Goal: Information Seeking & Learning: Learn about a topic

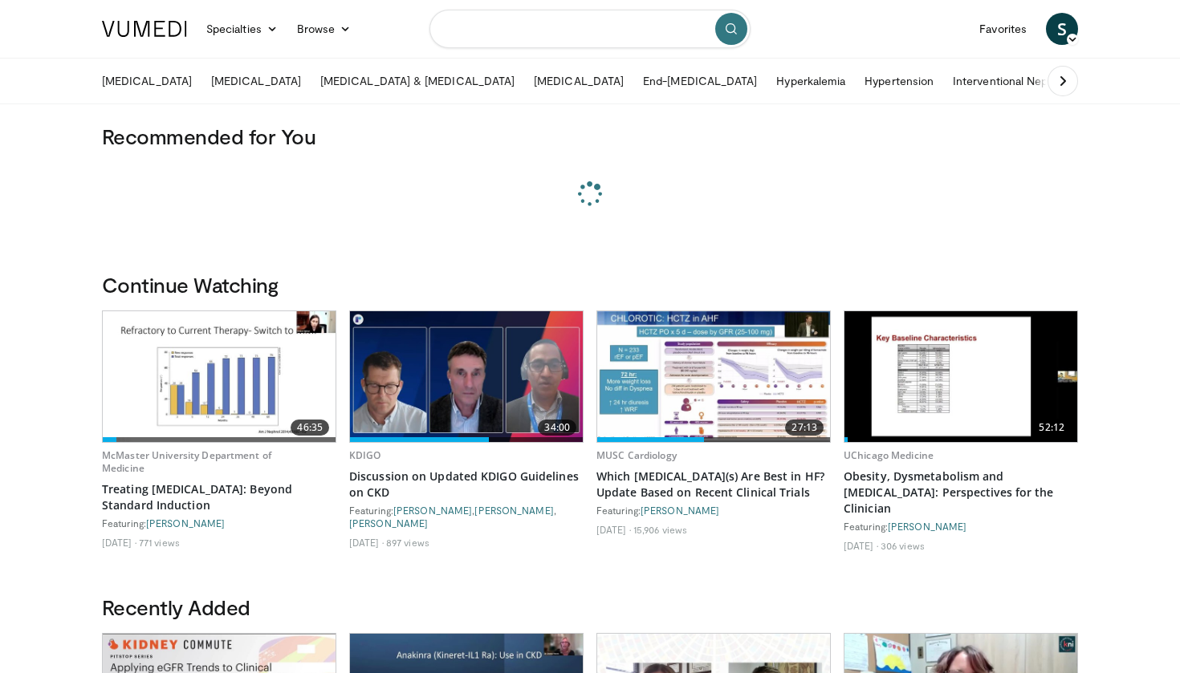
click at [513, 35] on input "Search topics, interventions" at bounding box center [589, 29] width 321 height 39
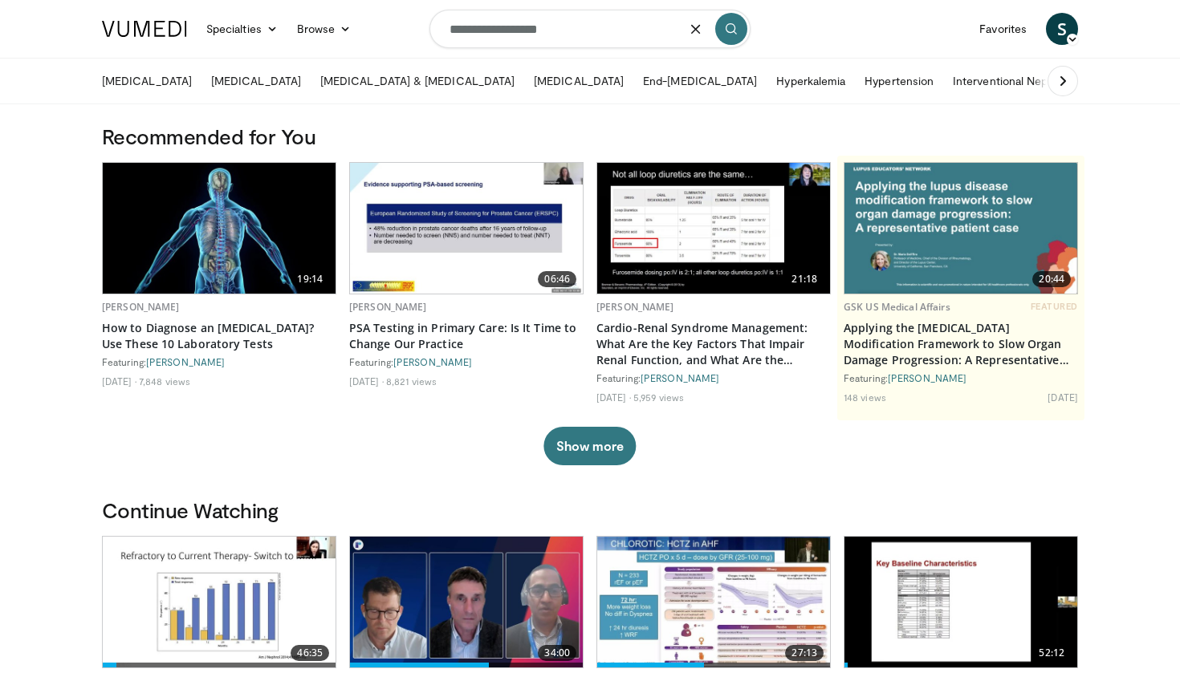
type input "**********"
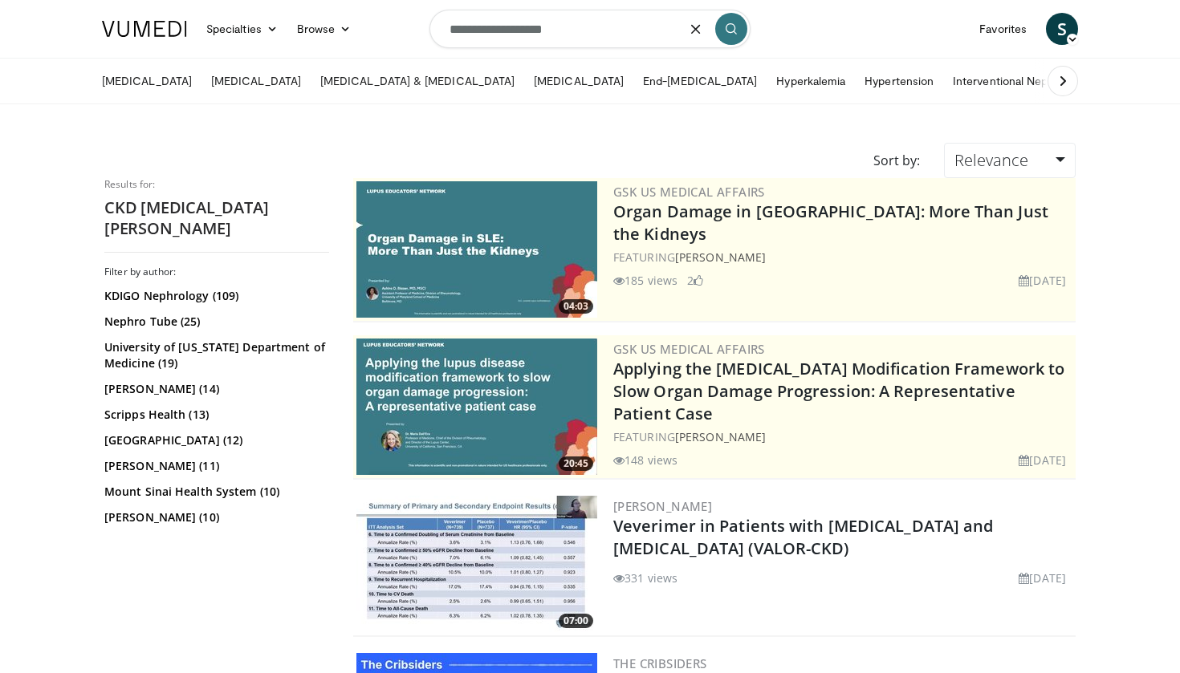
drag, startPoint x: 560, startPoint y: 27, endPoint x: 374, endPoint y: 12, distance: 186.8
click at [374, 12] on nav "Specialties Adult & Family Medicine Allergy, Asthma, Immunology Anesthesiology …" at bounding box center [589, 29] width 995 height 58
type input "*****"
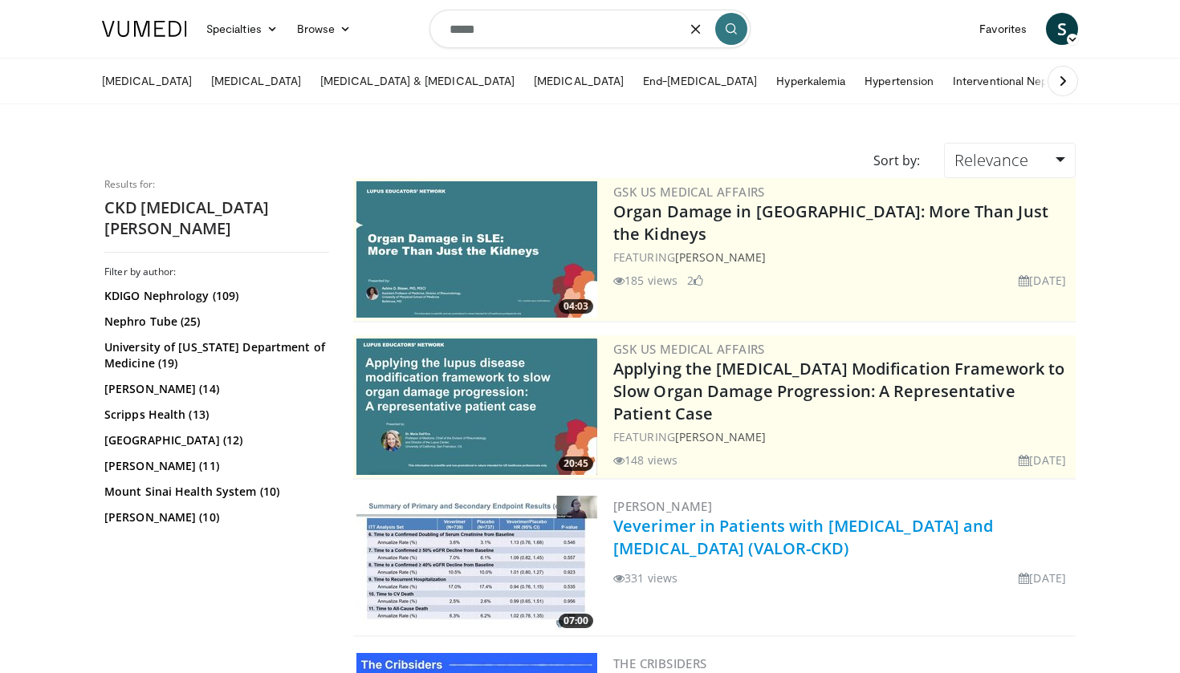
drag, startPoint x: 374, startPoint y: 12, endPoint x: 707, endPoint y: 554, distance: 635.9
click at [707, 554] on link "Veverimer in Patients with [MEDICAL_DATA] and [MEDICAL_DATA] (VALOR-CKD)" at bounding box center [803, 537] width 380 height 44
click at [758, 543] on link "Veverimer in Patients with [MEDICAL_DATA] and [MEDICAL_DATA] (VALOR-CKD)" at bounding box center [803, 537] width 380 height 44
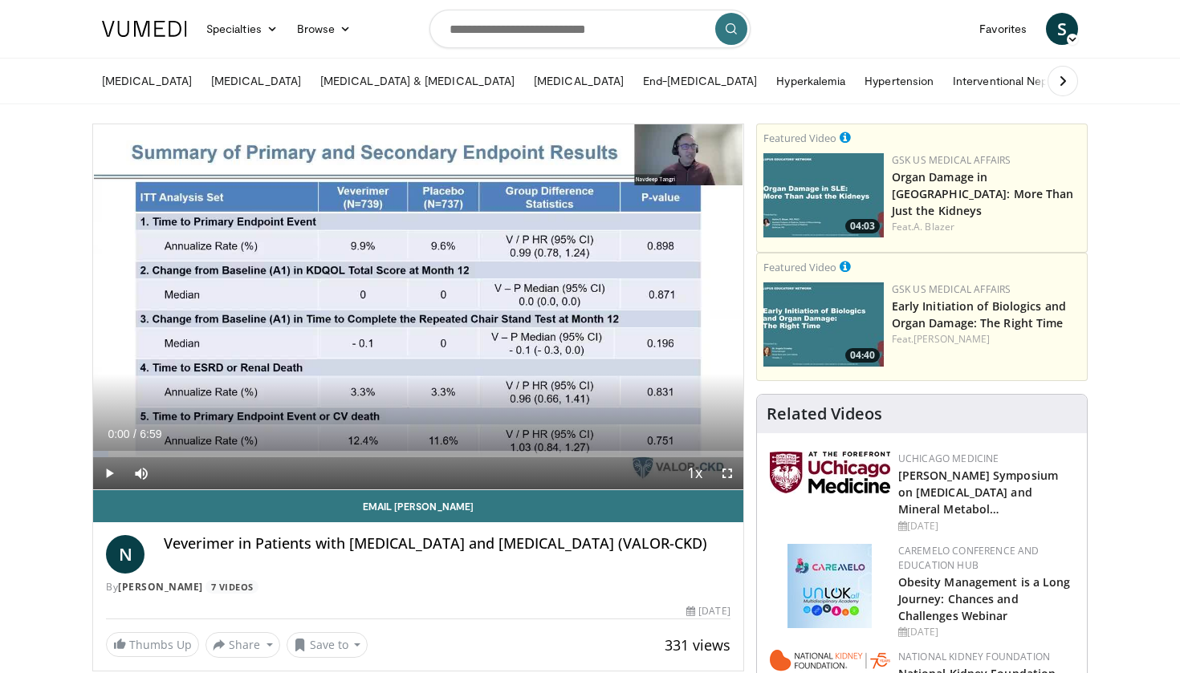
click at [109, 477] on span "Video Player" at bounding box center [109, 473] width 32 height 32
click at [724, 474] on span "Video Player" at bounding box center [727, 473] width 32 height 32
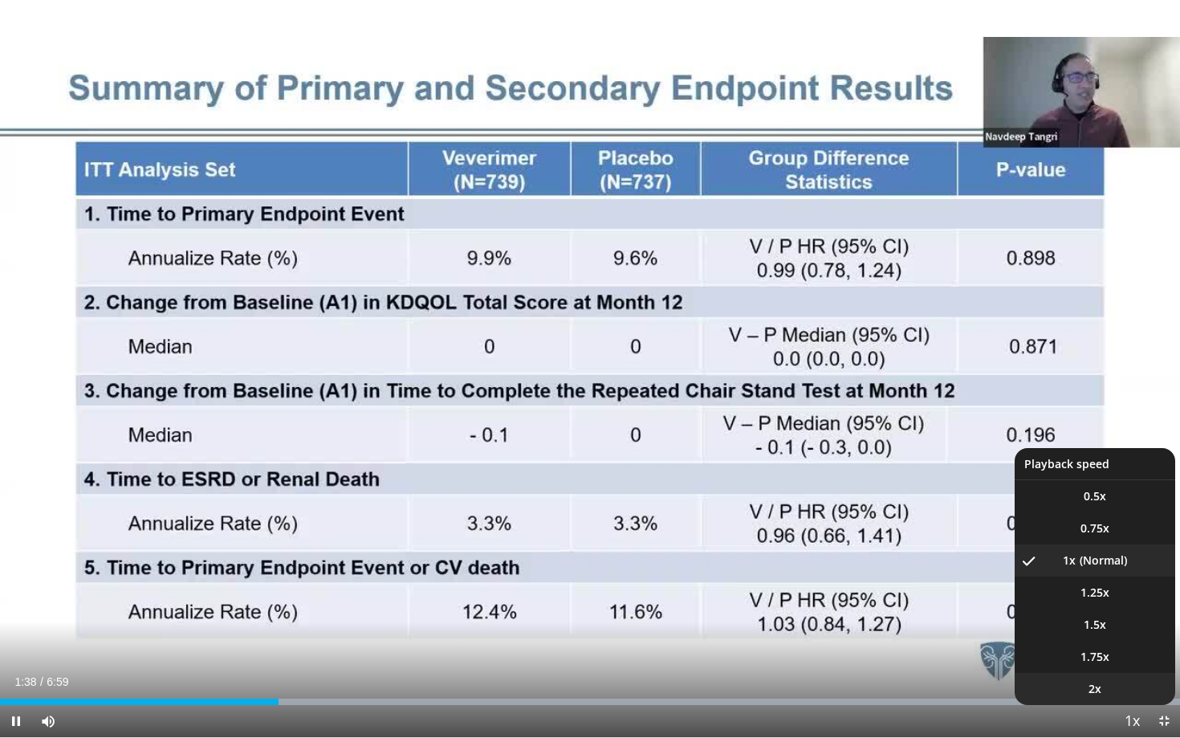
click at [1089, 673] on li "2x" at bounding box center [1094, 689] width 161 height 32
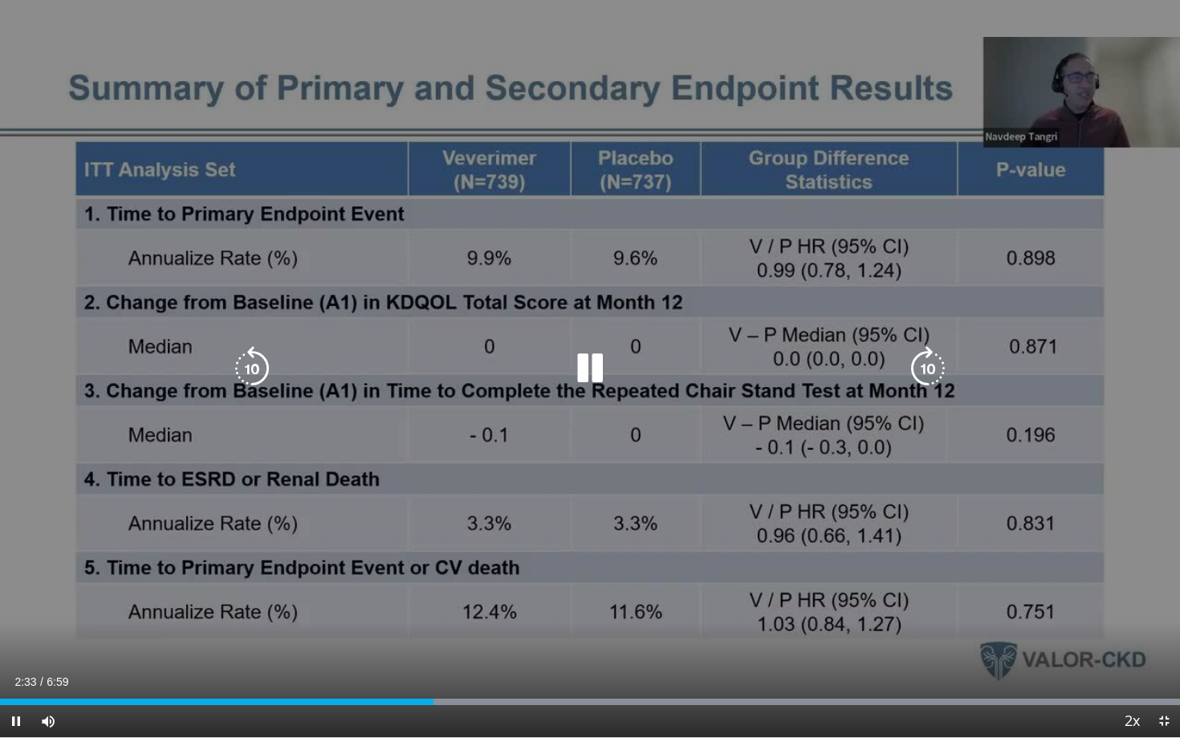
click at [255, 368] on icon "Video Player" at bounding box center [252, 368] width 45 height 45
click at [590, 362] on icon "Video Player" at bounding box center [589, 368] width 45 height 45
click at [582, 372] on icon "Video Player" at bounding box center [589, 368] width 45 height 45
click at [244, 370] on icon "Video Player" at bounding box center [252, 368] width 45 height 45
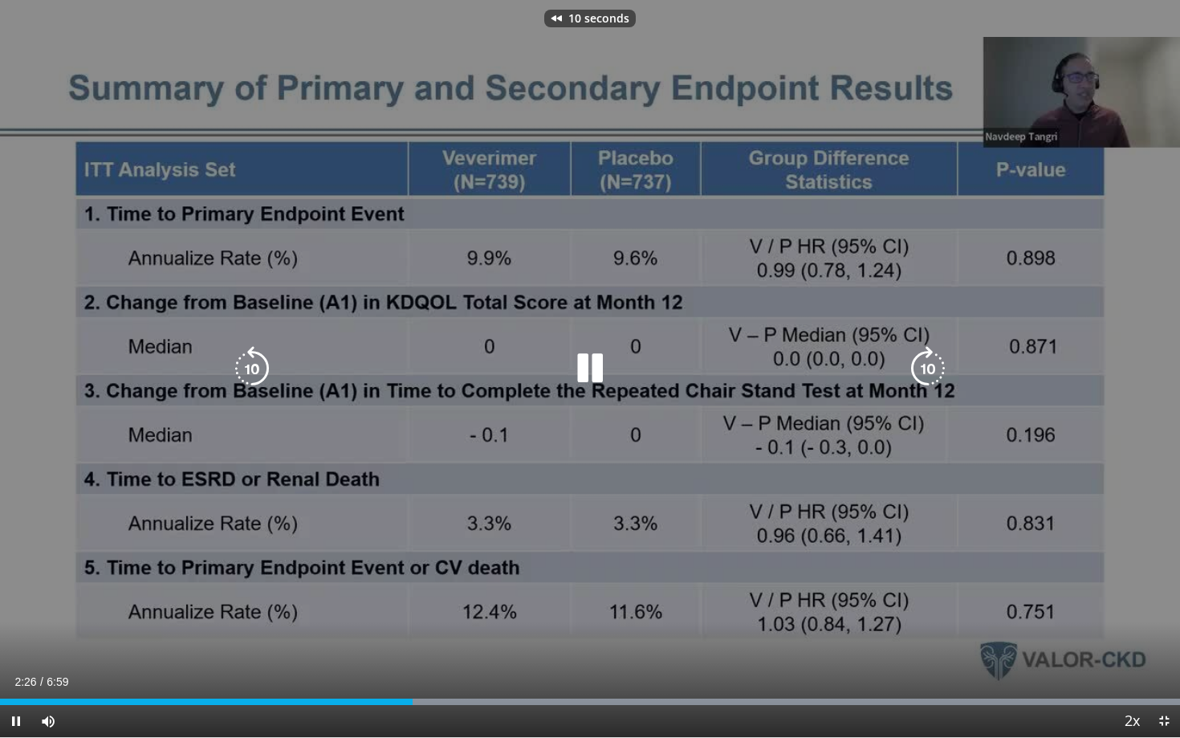
click at [244, 370] on icon "Video Player" at bounding box center [252, 368] width 45 height 45
click at [382, 215] on div "20 seconds Tap to unmute" at bounding box center [590, 368] width 1180 height 737
click at [250, 364] on icon "Video Player" at bounding box center [252, 368] width 45 height 45
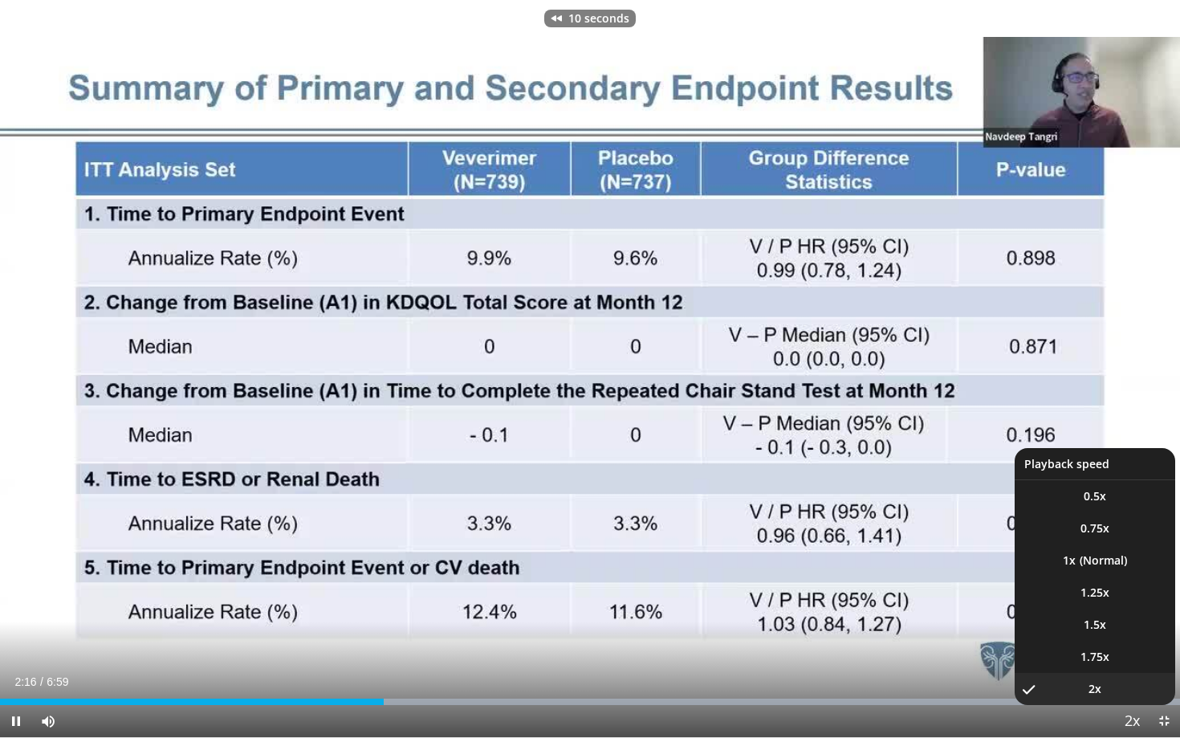
click at [1134, 673] on span "Video Player" at bounding box center [1131, 721] width 22 height 32
click at [1090, 561] on li "1x" at bounding box center [1094, 560] width 161 height 32
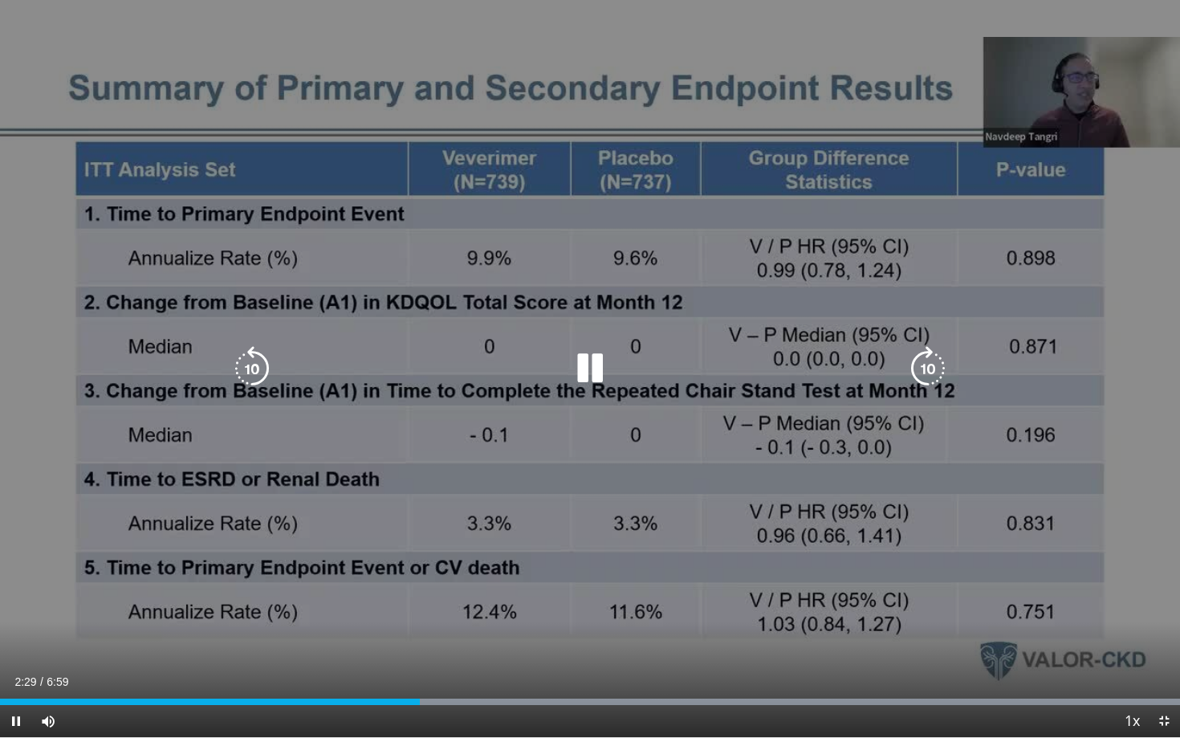
click at [243, 367] on icon "Video Player" at bounding box center [252, 368] width 45 height 45
click at [651, 417] on div "10 seconds Tap to unmute" at bounding box center [590, 368] width 1180 height 737
click at [254, 269] on div "10 seconds Tap to unmute" at bounding box center [590, 368] width 1180 height 737
click at [254, 372] on icon "Video Player" at bounding box center [252, 368] width 45 height 45
click at [522, 132] on div "10 seconds Tap to unmute" at bounding box center [590, 368] width 1180 height 737
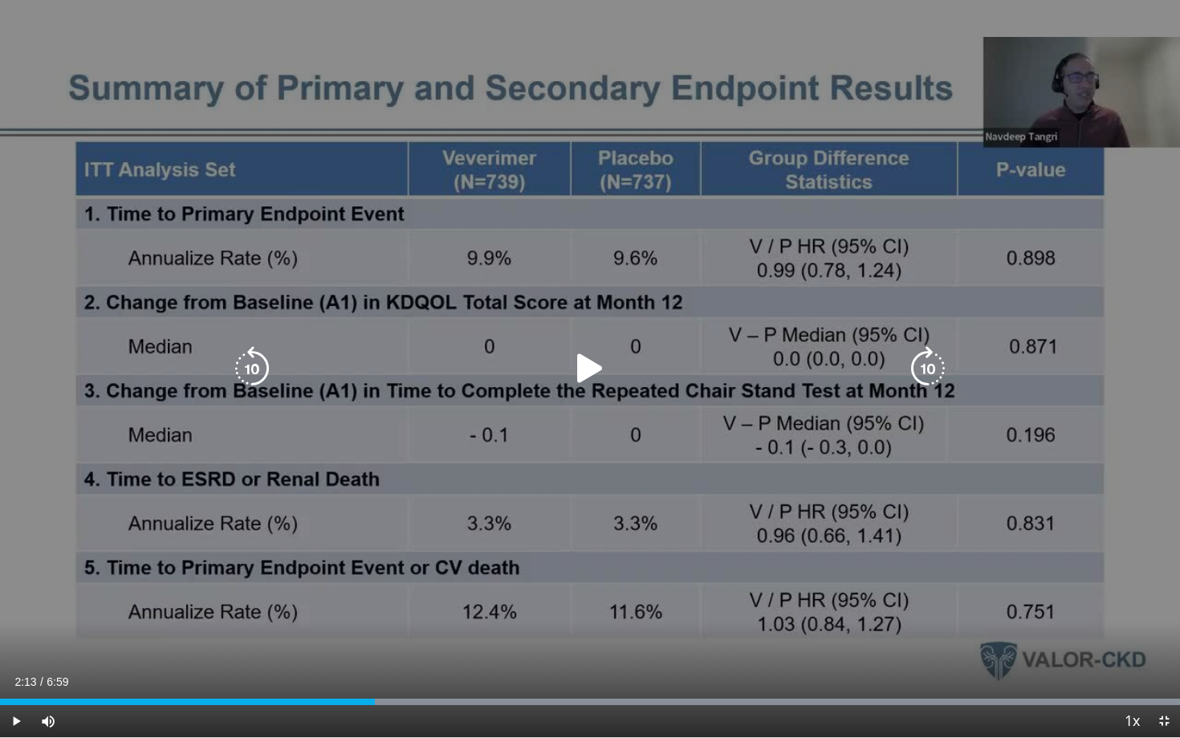
click at [522, 132] on div "10 seconds Tap to unmute" at bounding box center [590, 368] width 1180 height 737
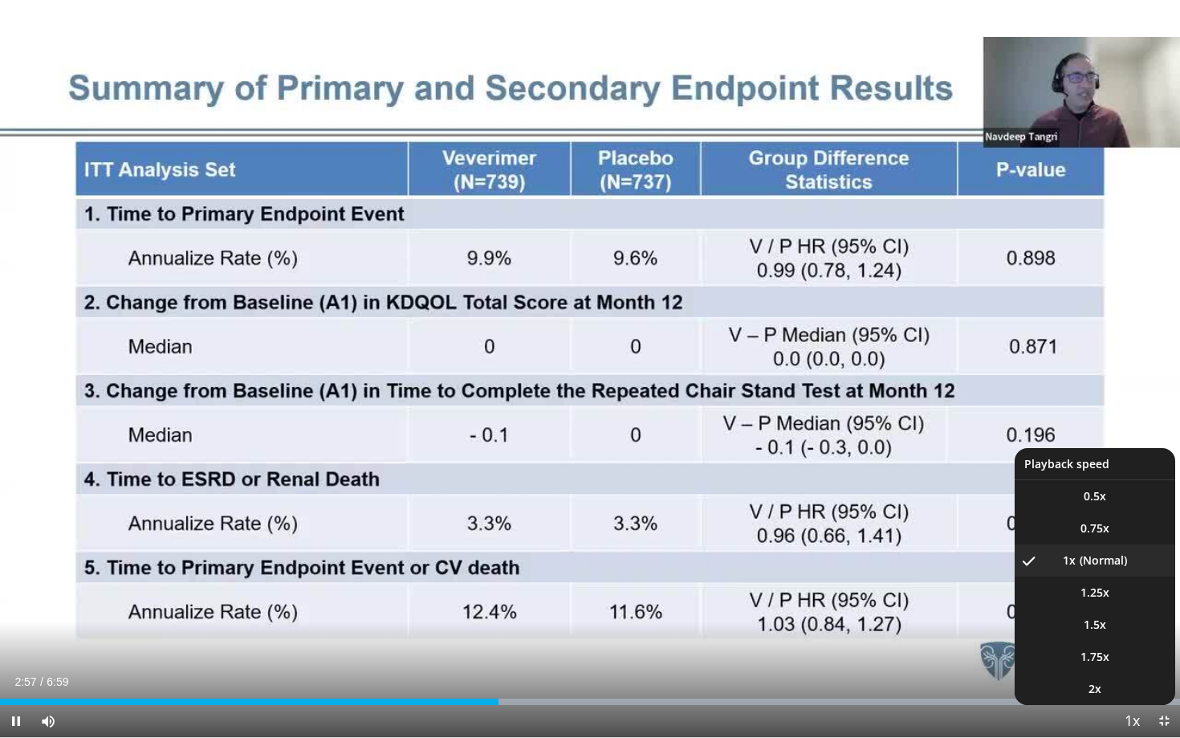
click at [1125, 673] on span "Video Player" at bounding box center [1131, 721] width 22 height 32
click at [1105, 673] on li "2x" at bounding box center [1094, 689] width 161 height 32
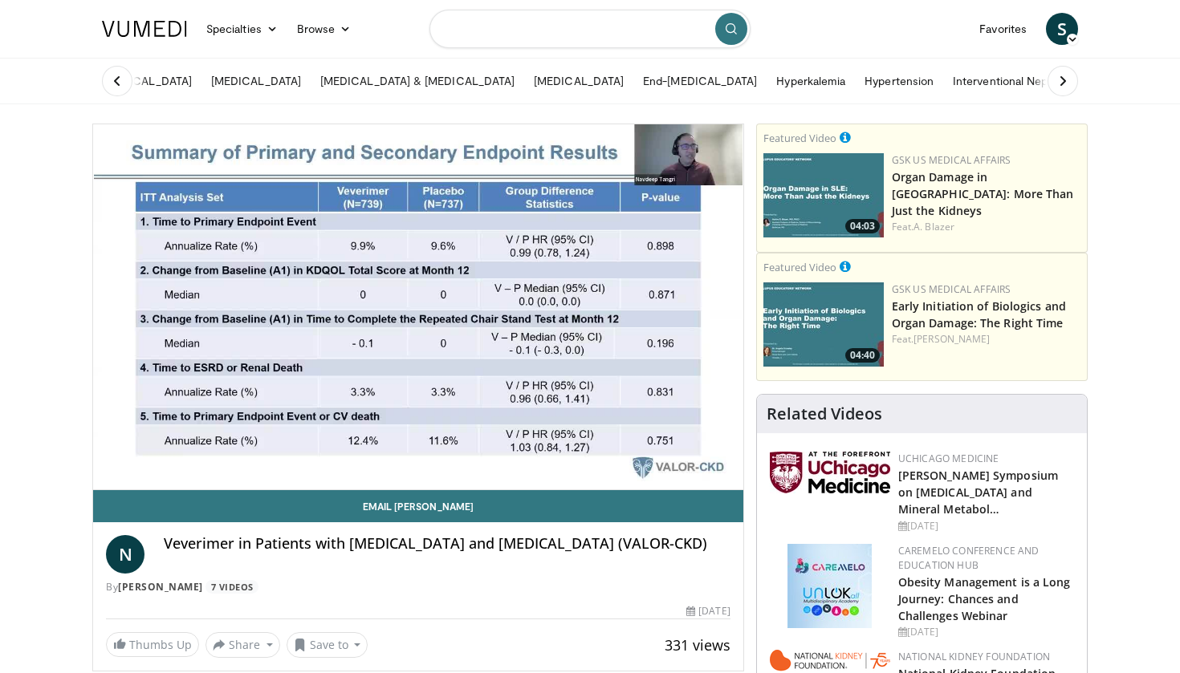
click at [489, 31] on input "Search topics, interventions" at bounding box center [589, 29] width 321 height 39
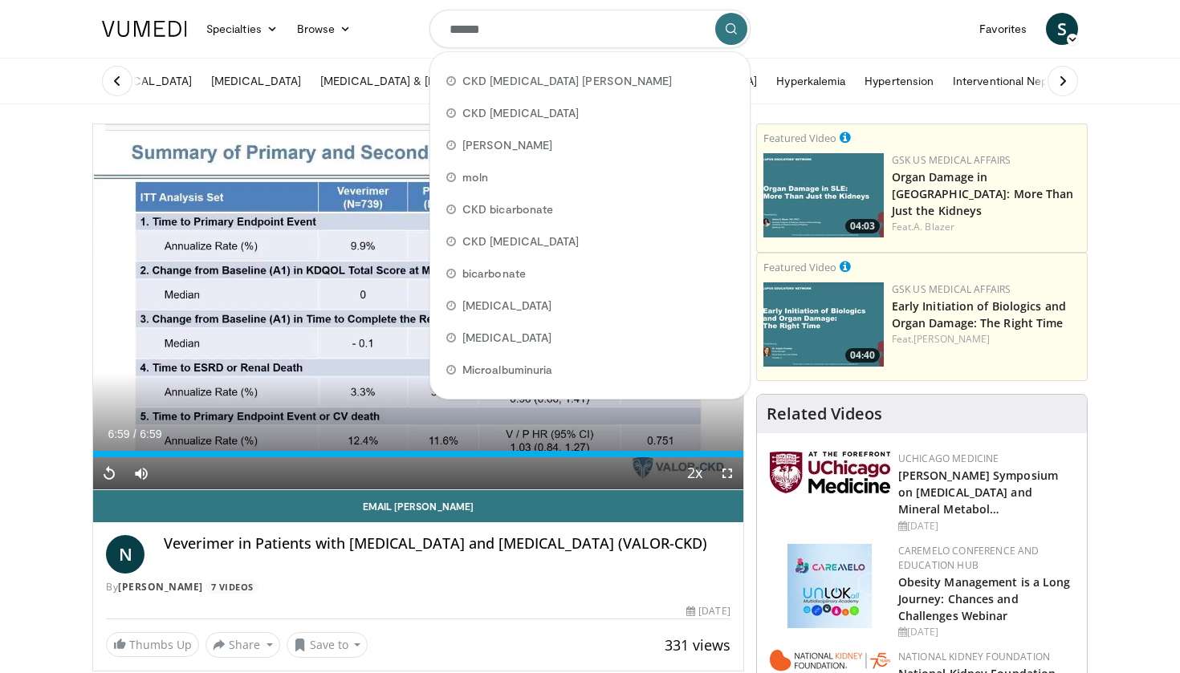
type input "******"
click at [730, 29] on button "submit" at bounding box center [731, 29] width 32 height 32
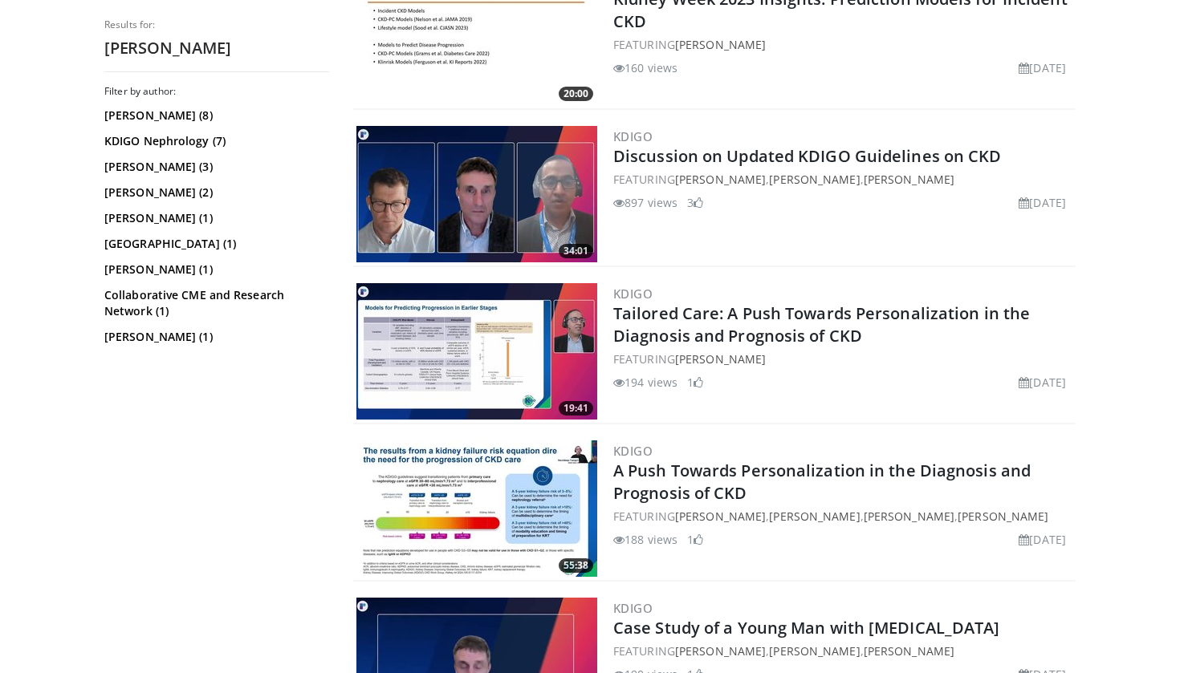
scroll to position [861, 0]
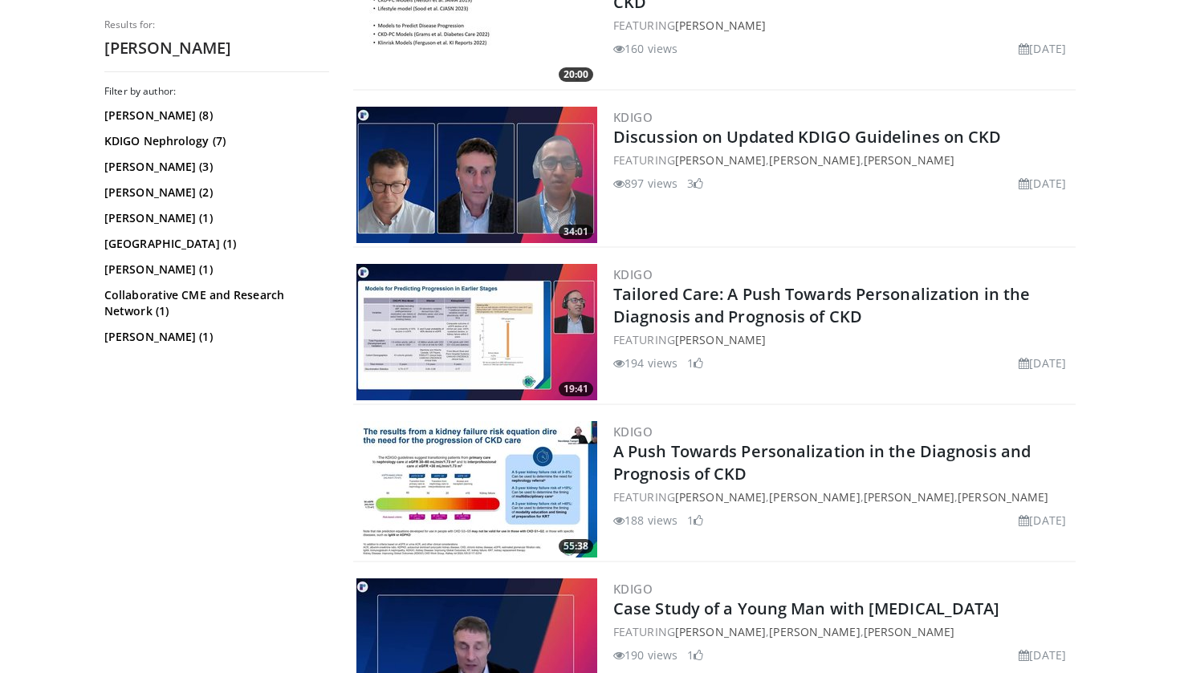
click at [513, 200] on img at bounding box center [476, 175] width 241 height 136
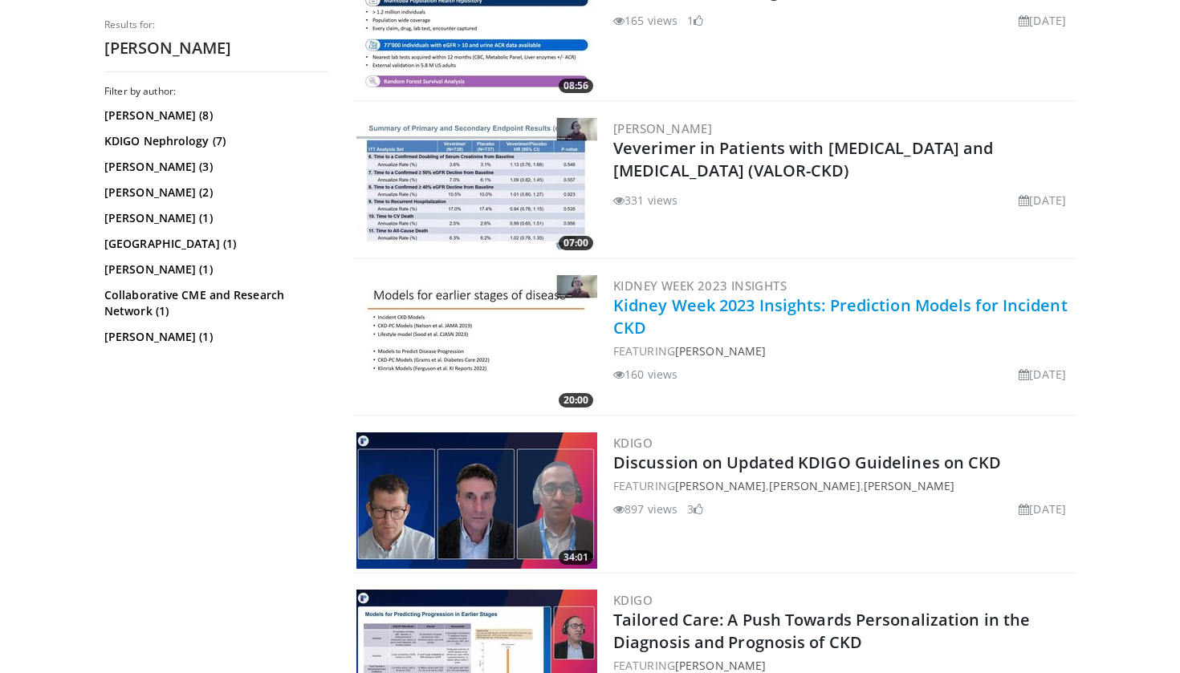
scroll to position [537, 0]
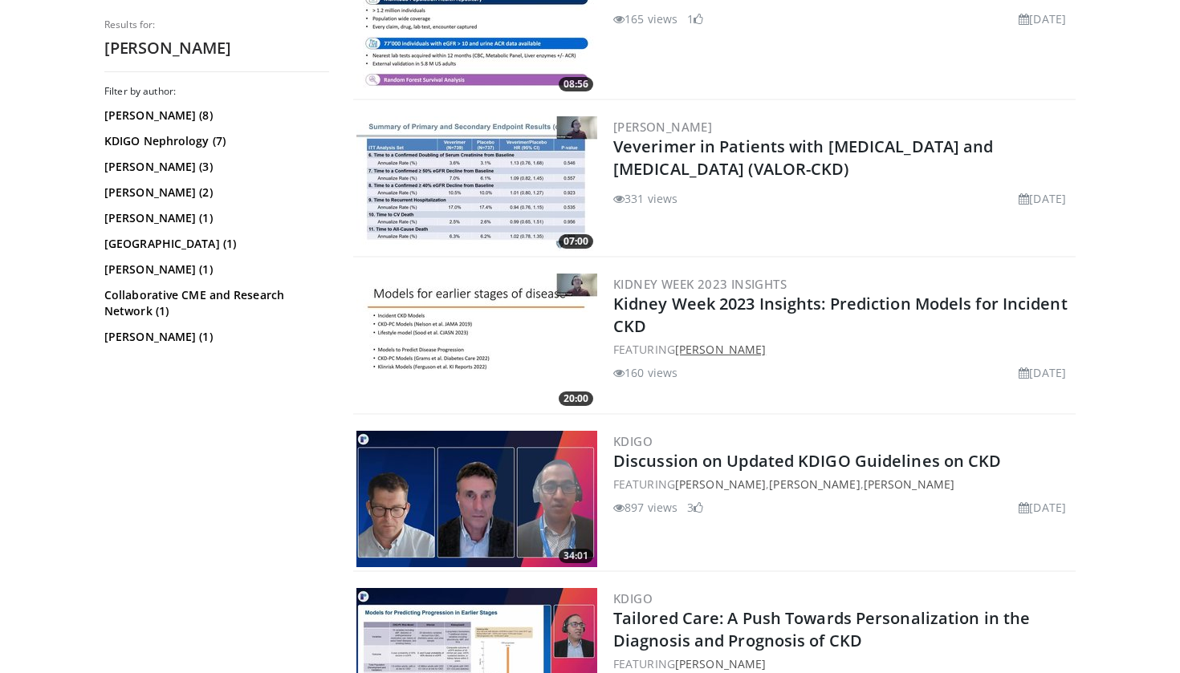
click at [710, 352] on link "[PERSON_NAME]" at bounding box center [720, 349] width 91 height 15
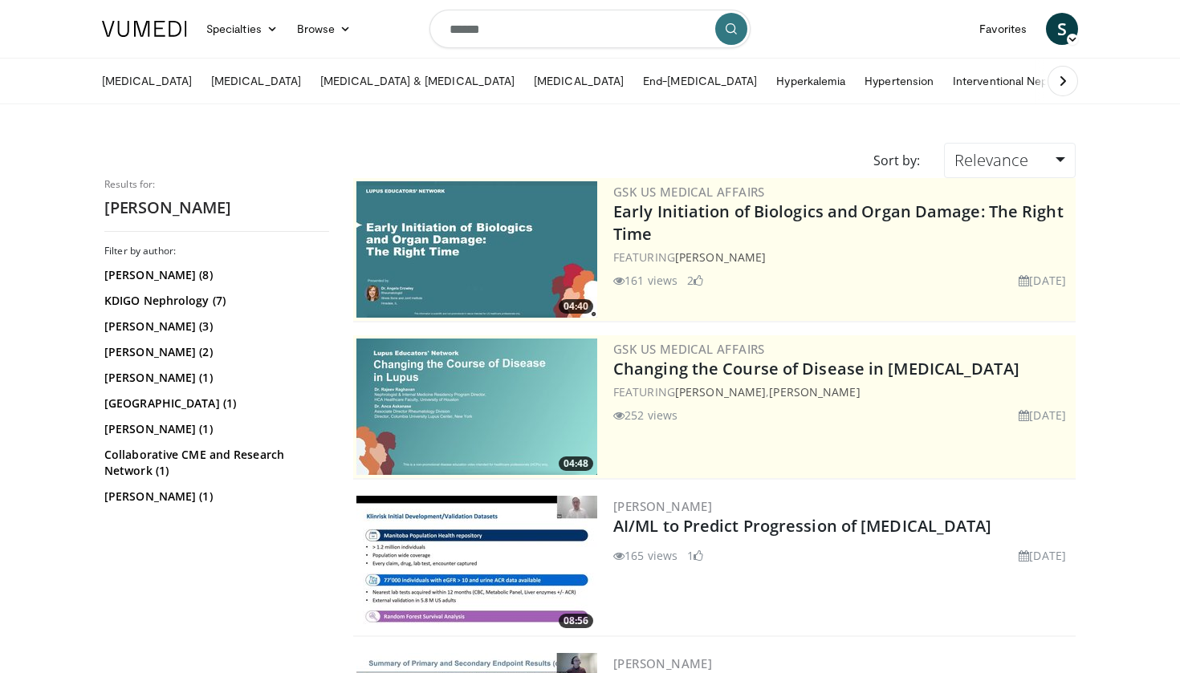
scroll to position [0, 0]
click at [516, 15] on input "******" at bounding box center [589, 29] width 321 height 39
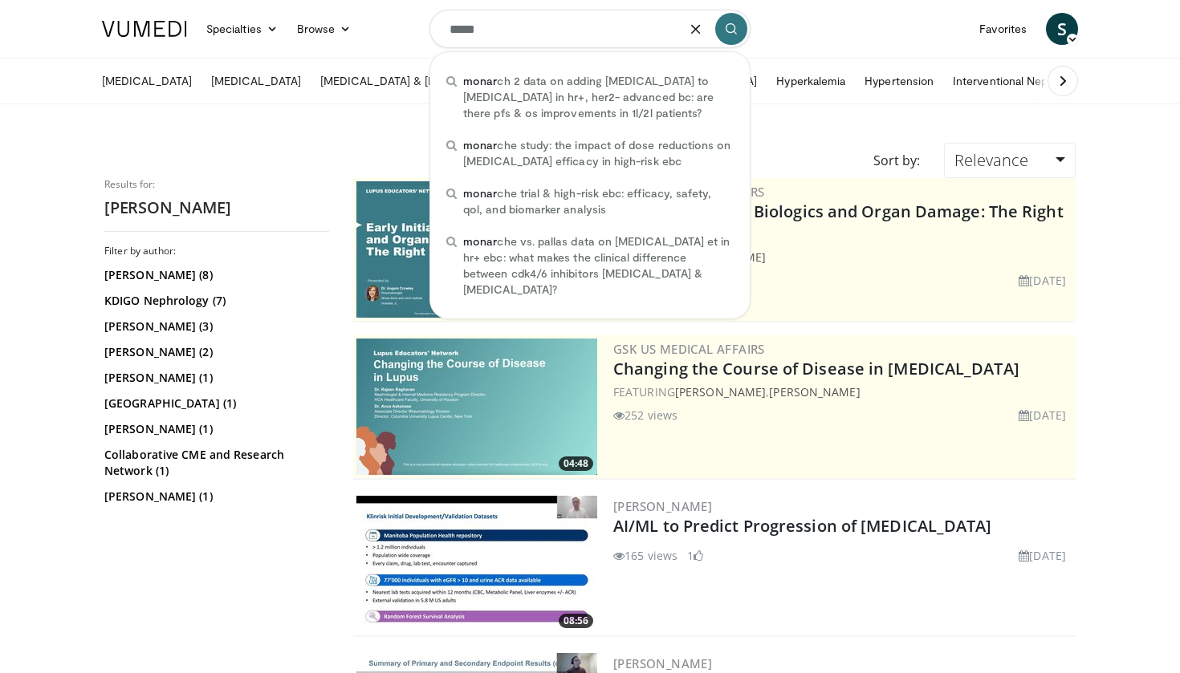
type input "******"
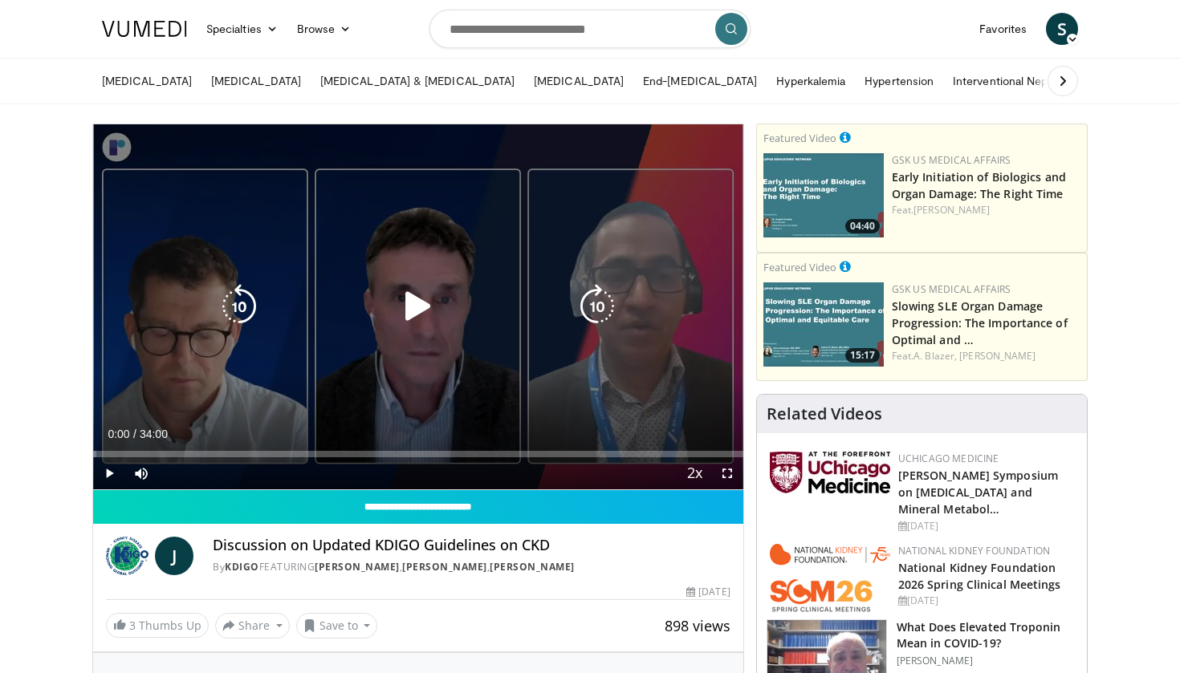
click at [417, 296] on icon "Video Player" at bounding box center [418, 306] width 45 height 45
